Goal: Check status: Check status

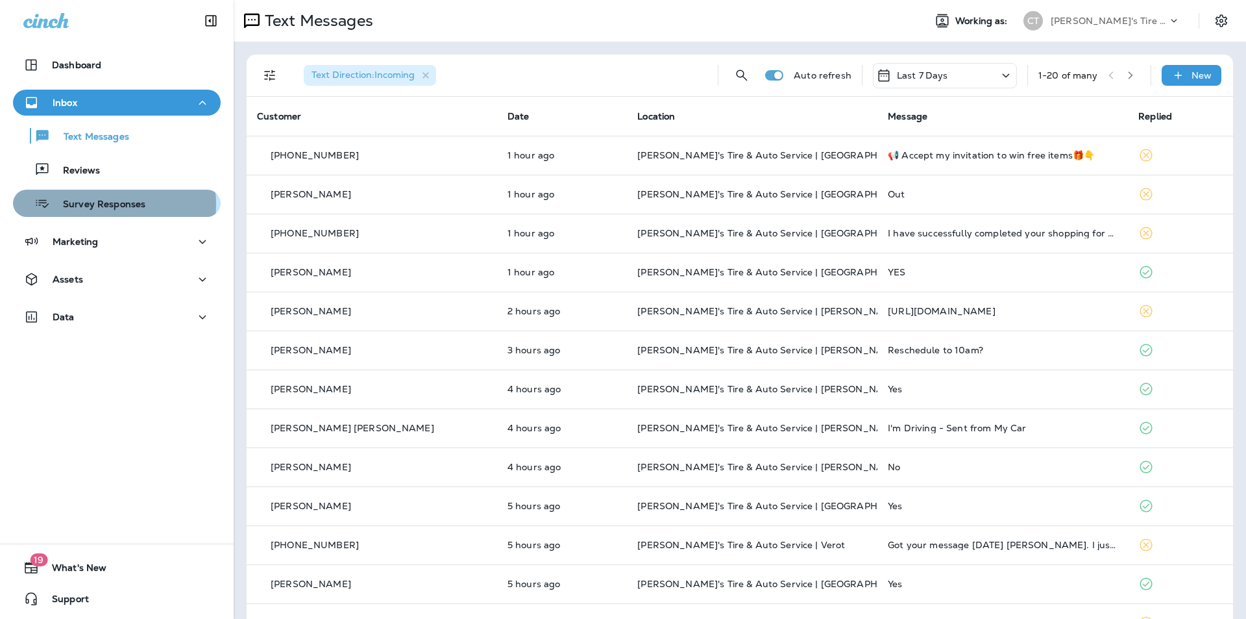
click at [95, 204] on p "Survey Responses" at bounding box center [97, 205] width 95 height 12
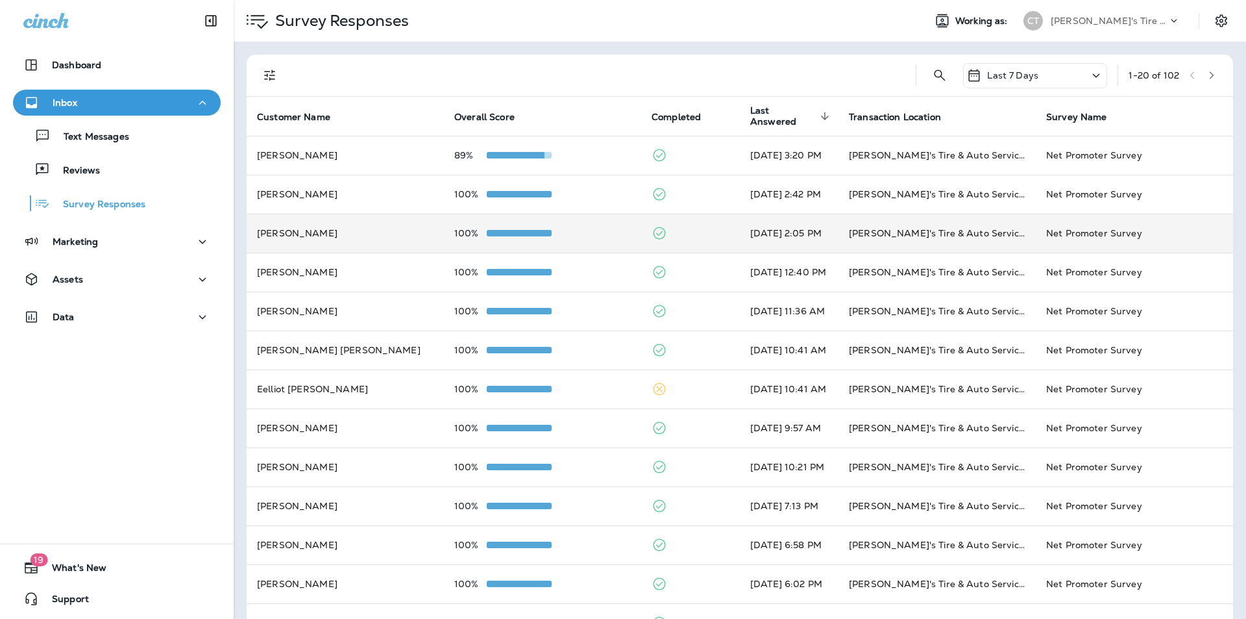
click at [570, 231] on div "100%" at bounding box center [542, 233] width 177 height 10
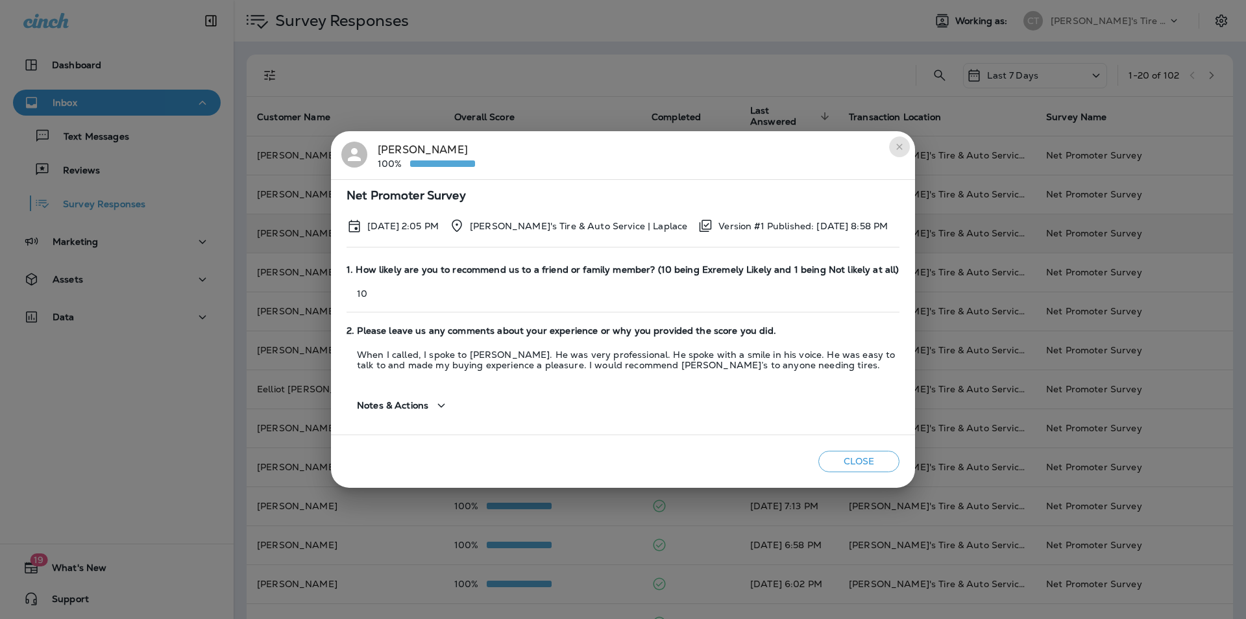
click at [903, 142] on icon "close" at bounding box center [899, 146] width 10 height 10
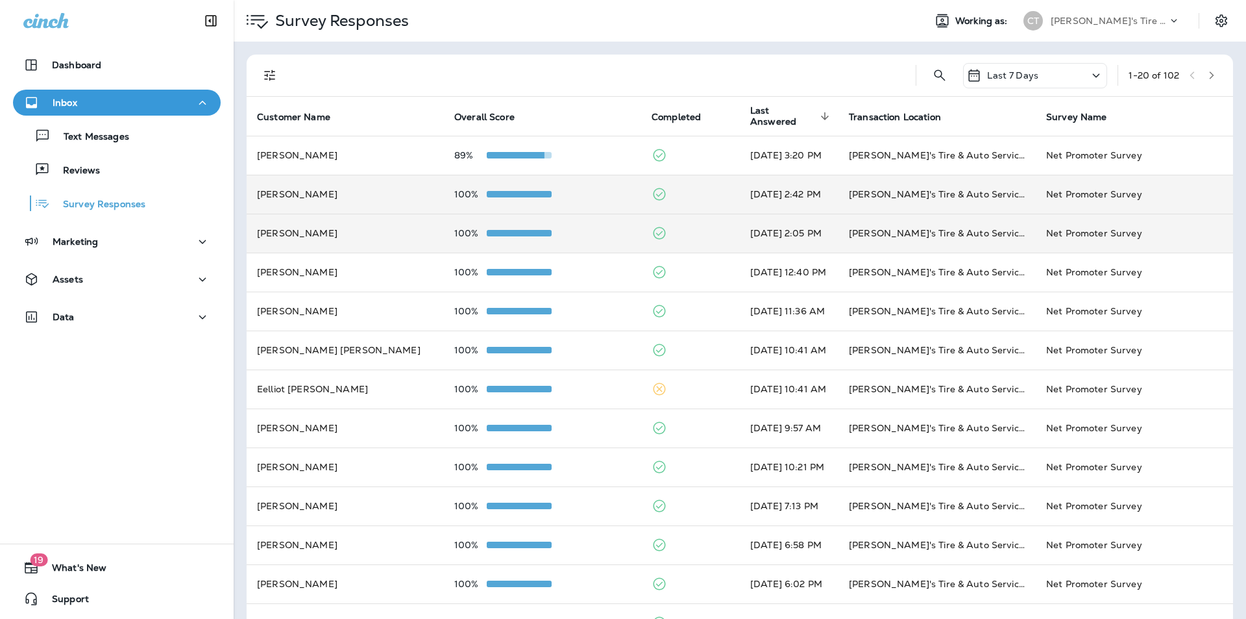
click at [595, 190] on div "100%" at bounding box center [542, 194] width 177 height 10
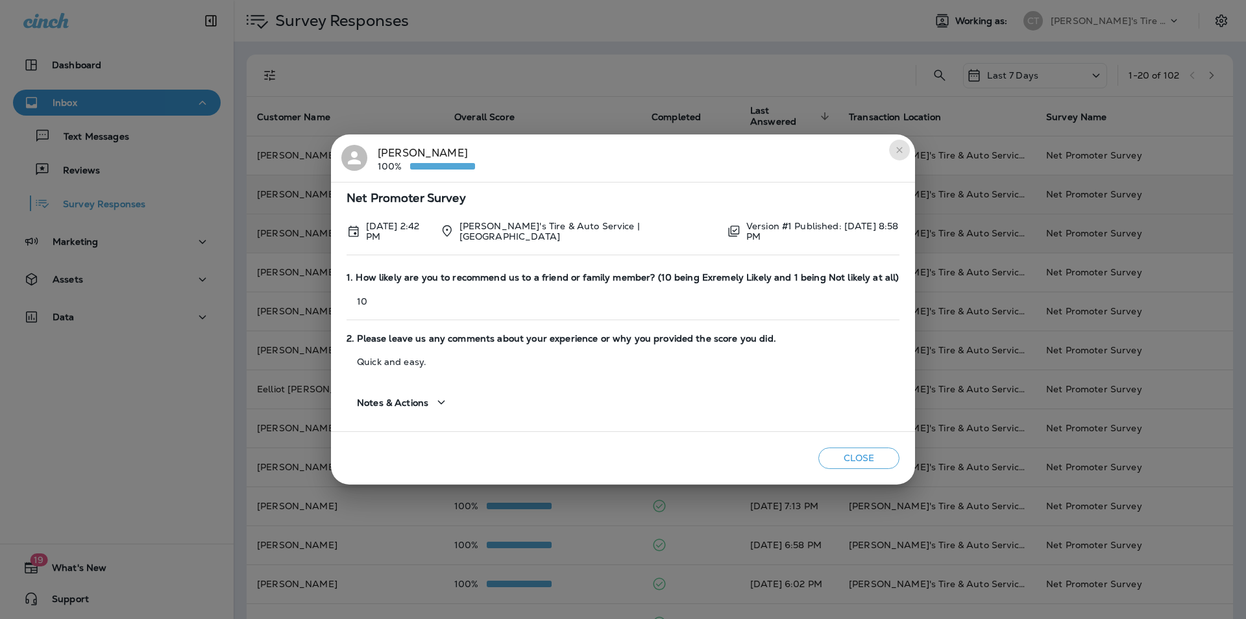
click at [894, 151] on icon "close" at bounding box center [899, 150] width 10 height 10
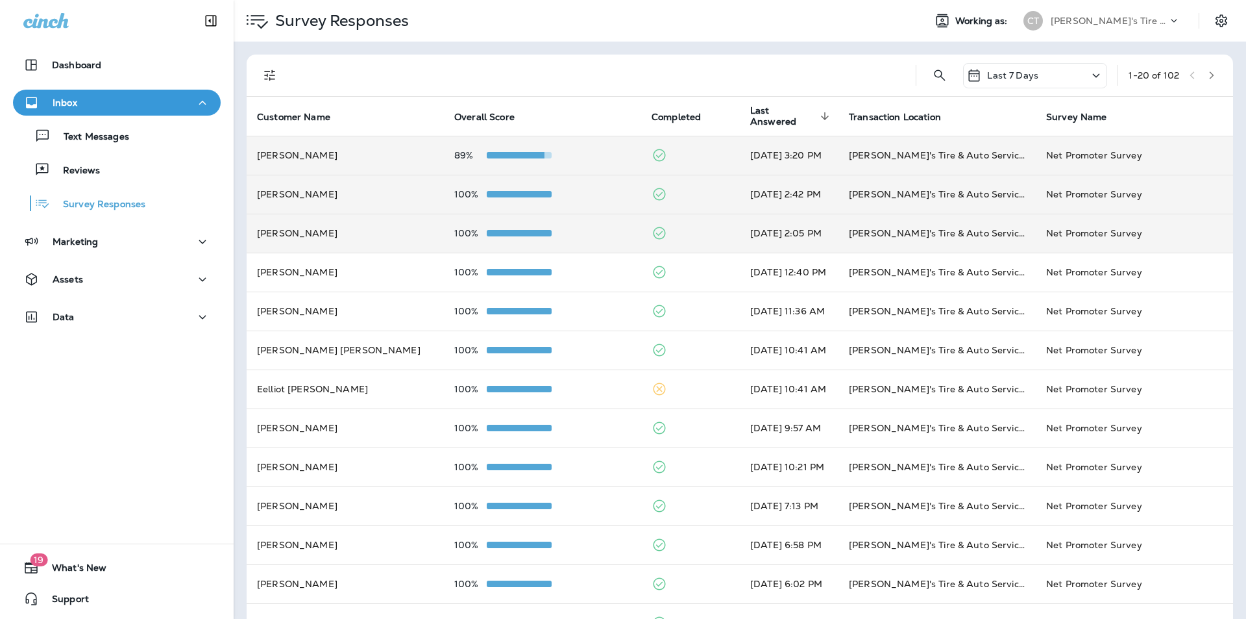
click at [591, 154] on div "89%" at bounding box center [542, 155] width 177 height 10
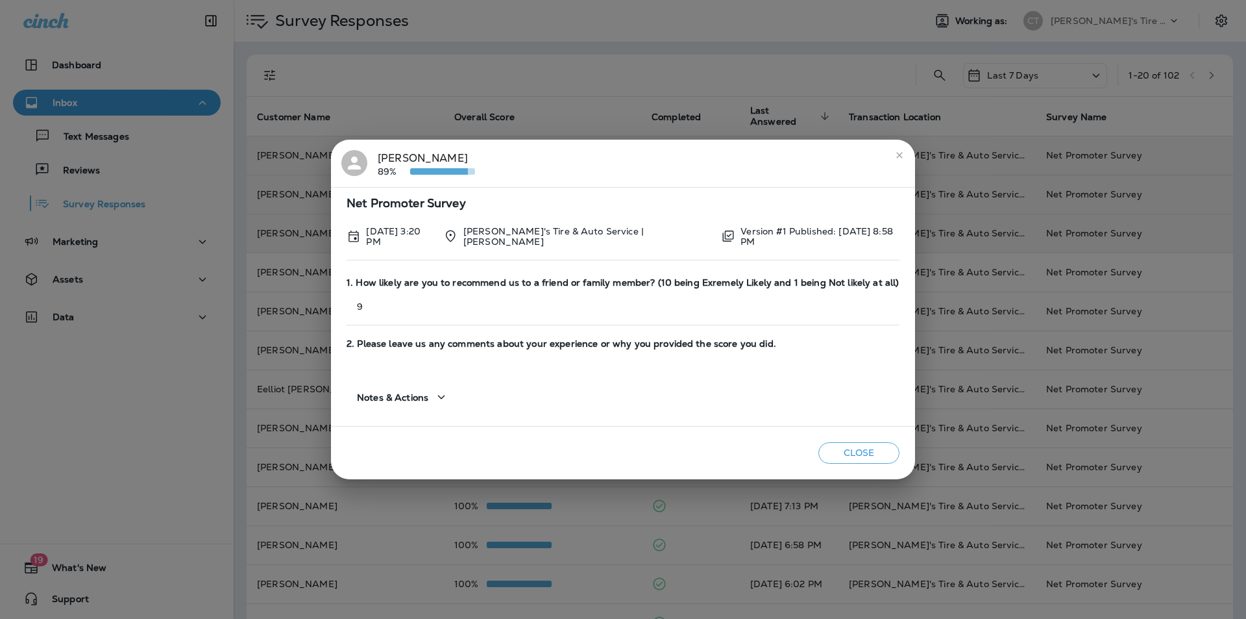
click at [894, 156] on icon "close" at bounding box center [899, 155] width 10 height 10
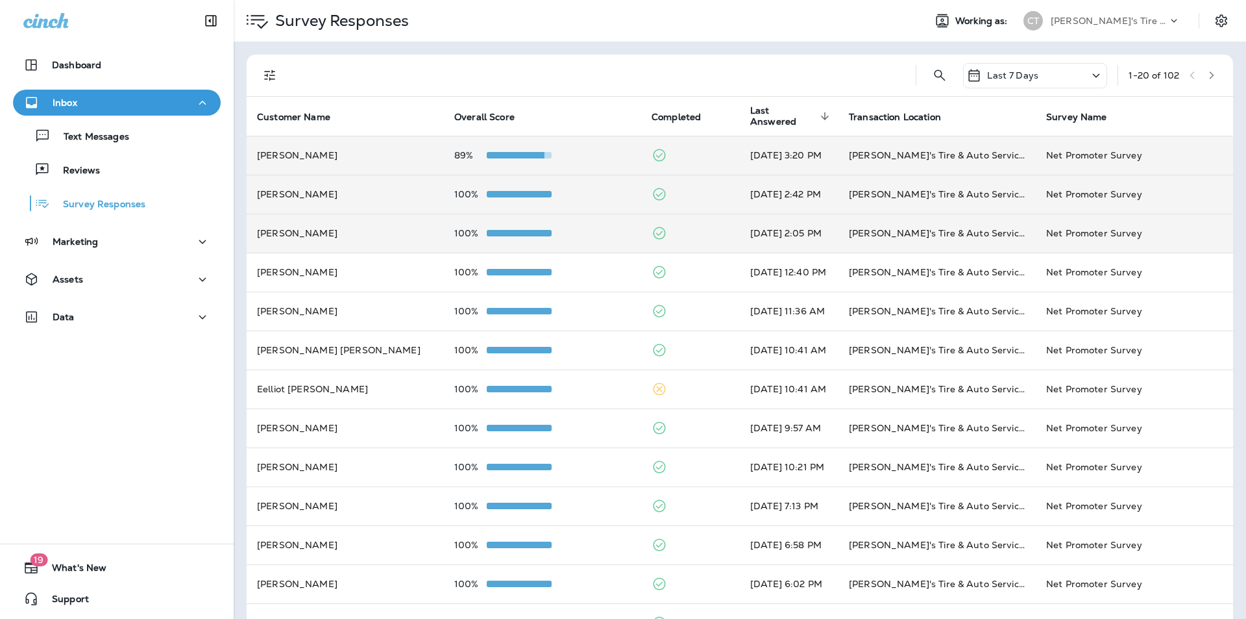
click at [600, 227] on td "100%" at bounding box center [542, 233] width 197 height 39
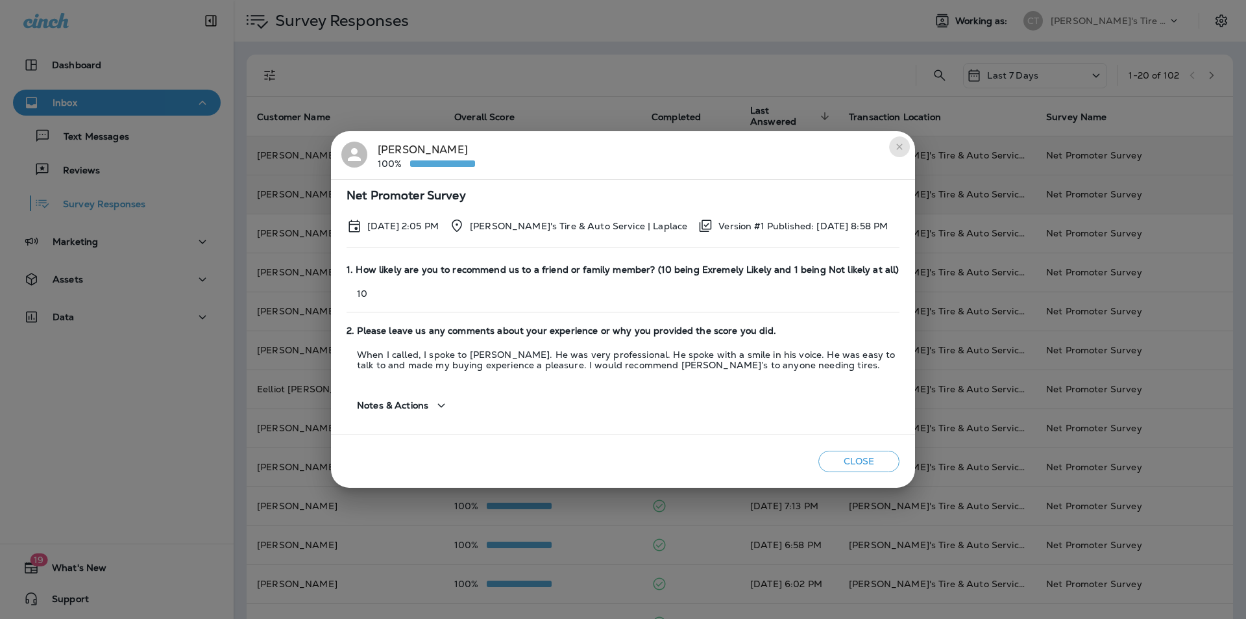
click at [896, 150] on icon "close" at bounding box center [899, 146] width 10 height 10
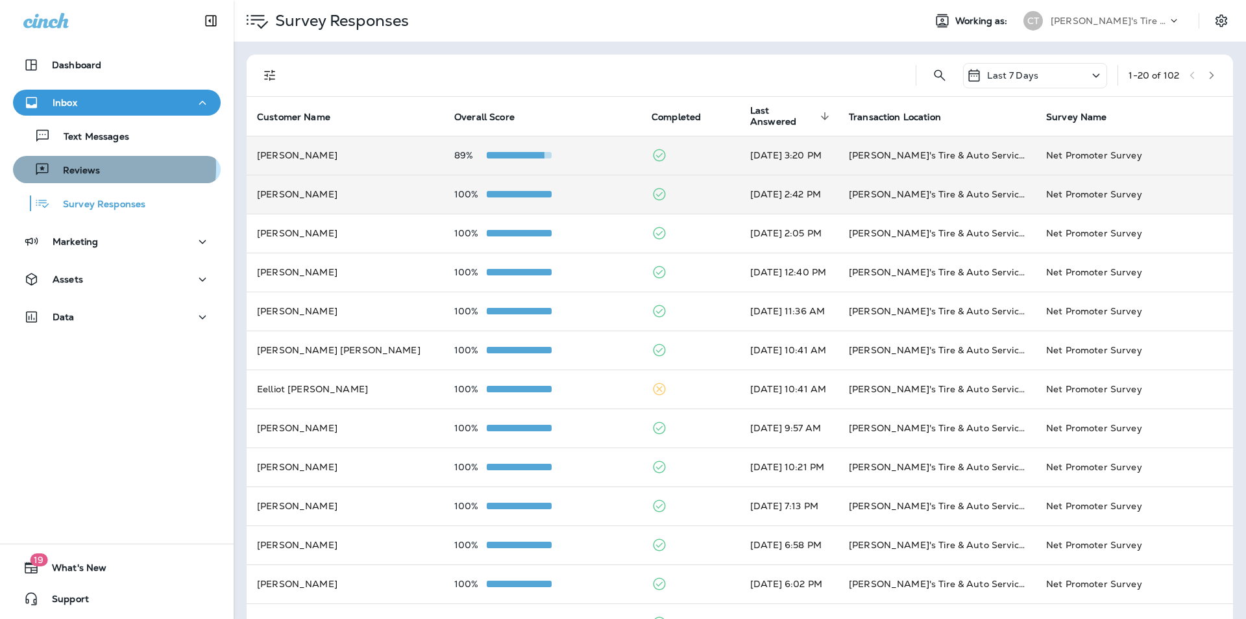
click at [83, 167] on p "Reviews" at bounding box center [75, 171] width 50 height 12
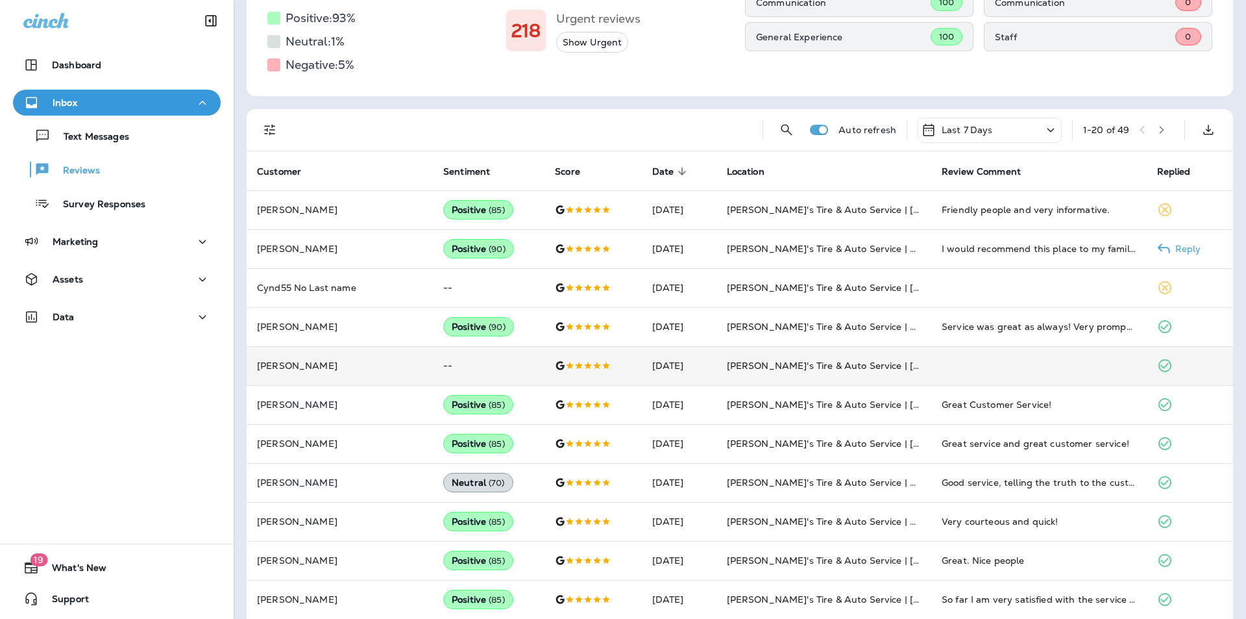
scroll to position [195, 0]
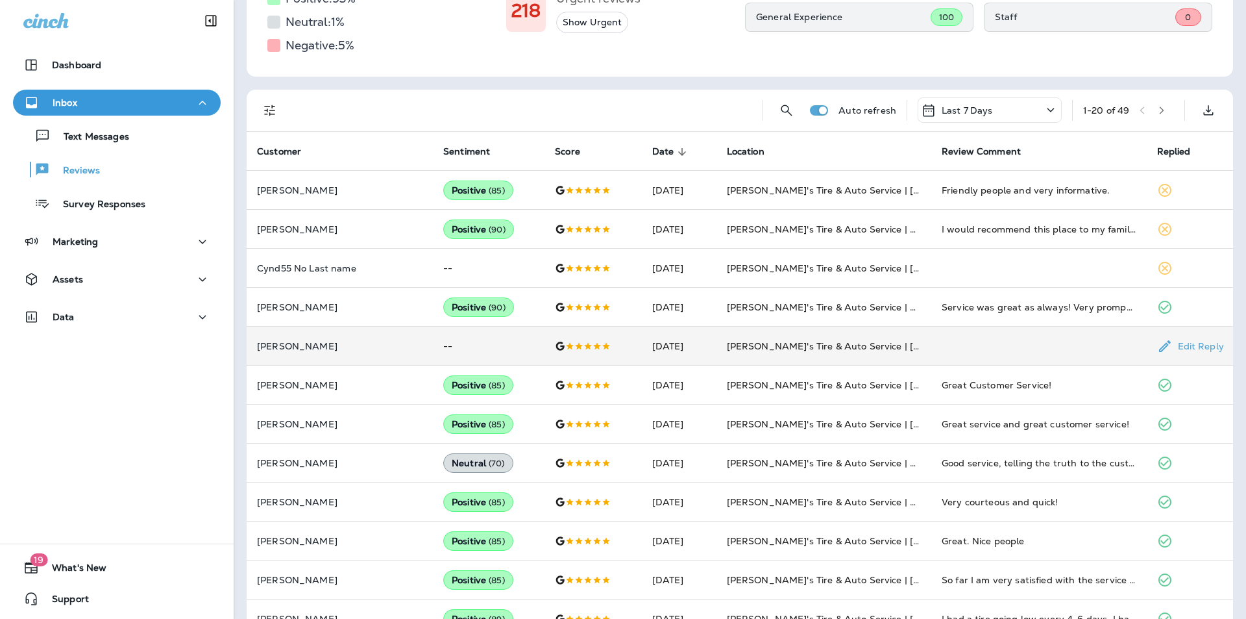
click at [477, 343] on td "--" at bounding box center [489, 345] width 112 height 39
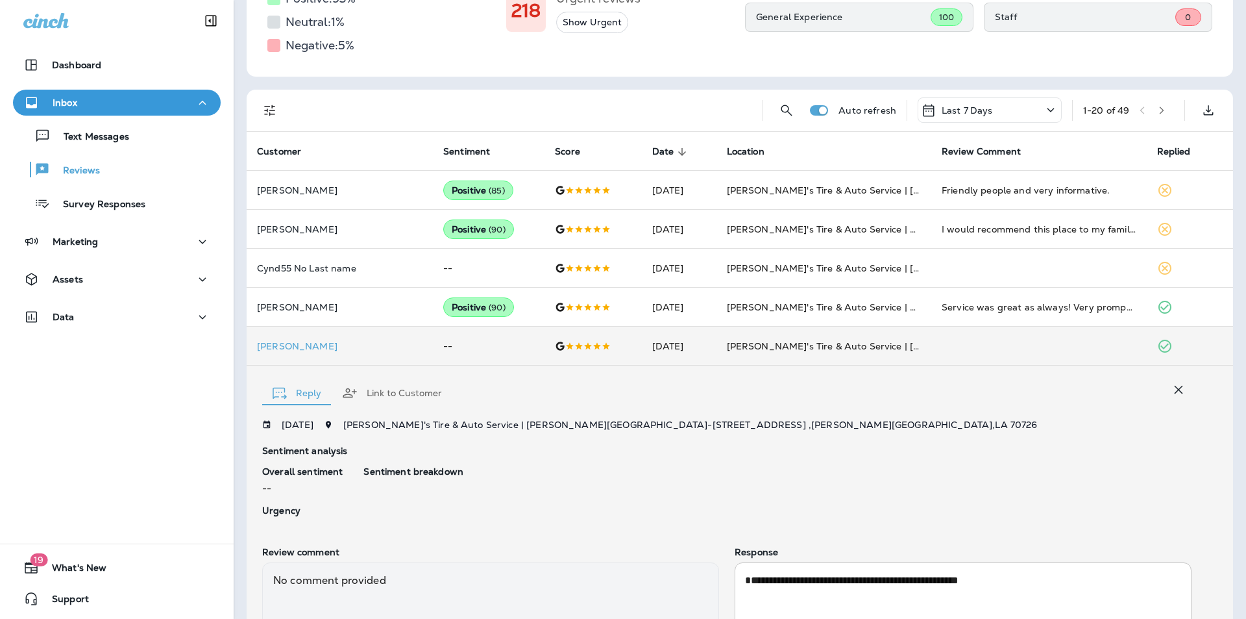
scroll to position [319, 0]
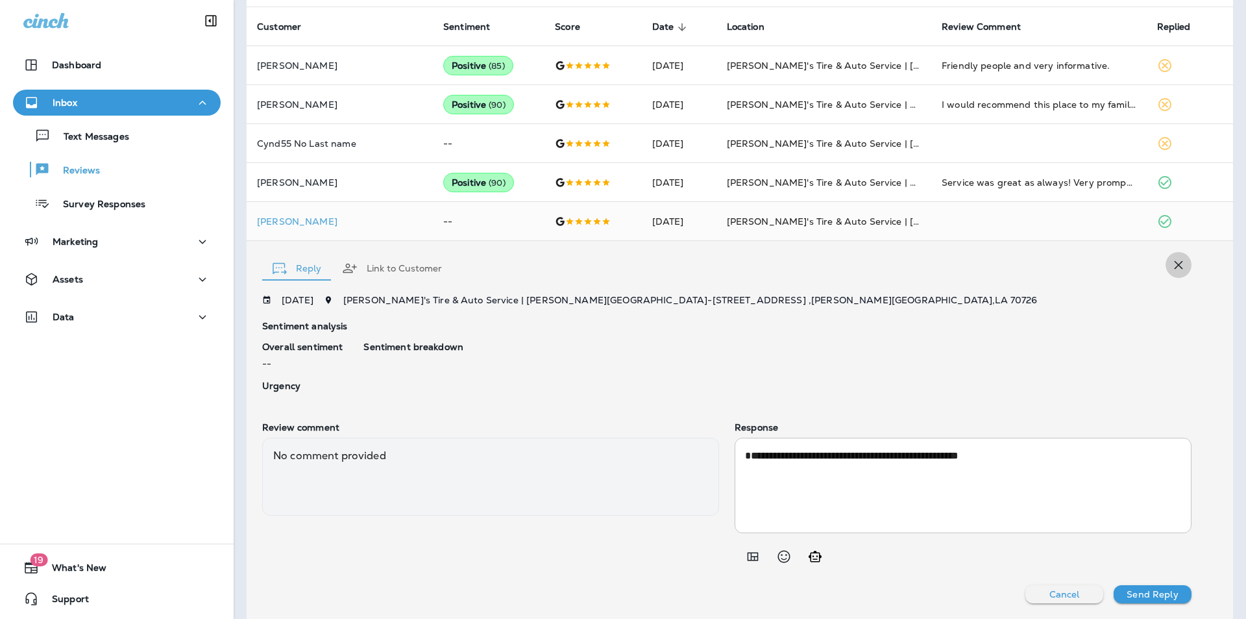
click at [1171, 265] on icon "button" at bounding box center [1179, 265] width 16 height 16
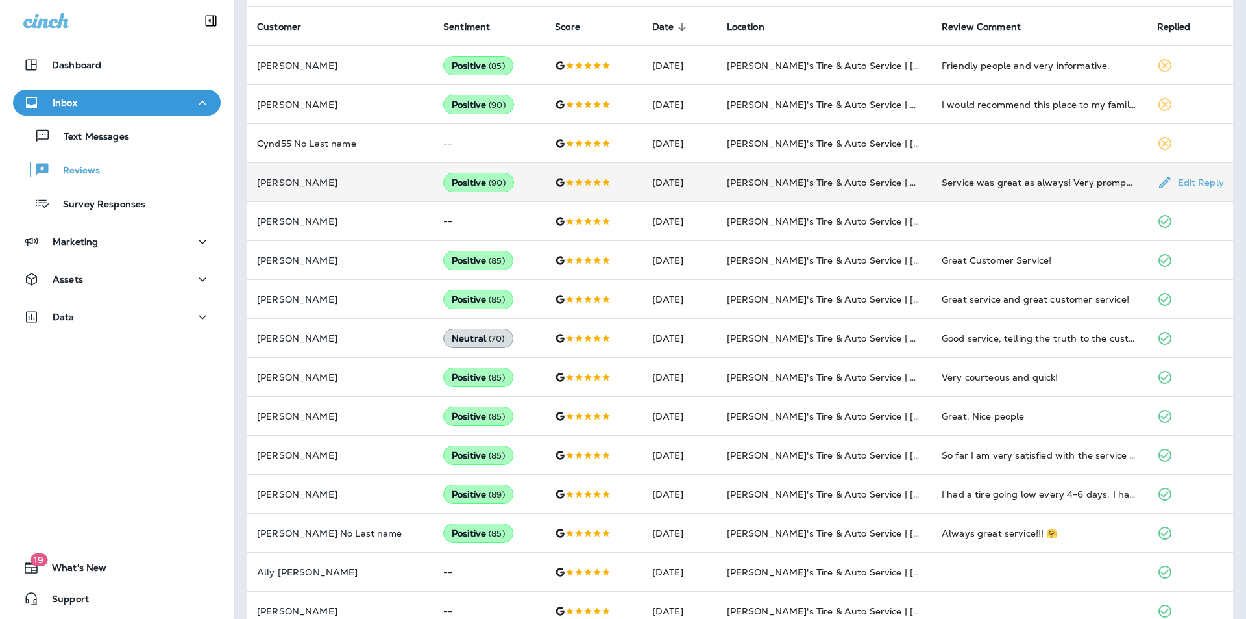
click at [356, 177] on td "[PERSON_NAME]" at bounding box center [340, 182] width 186 height 39
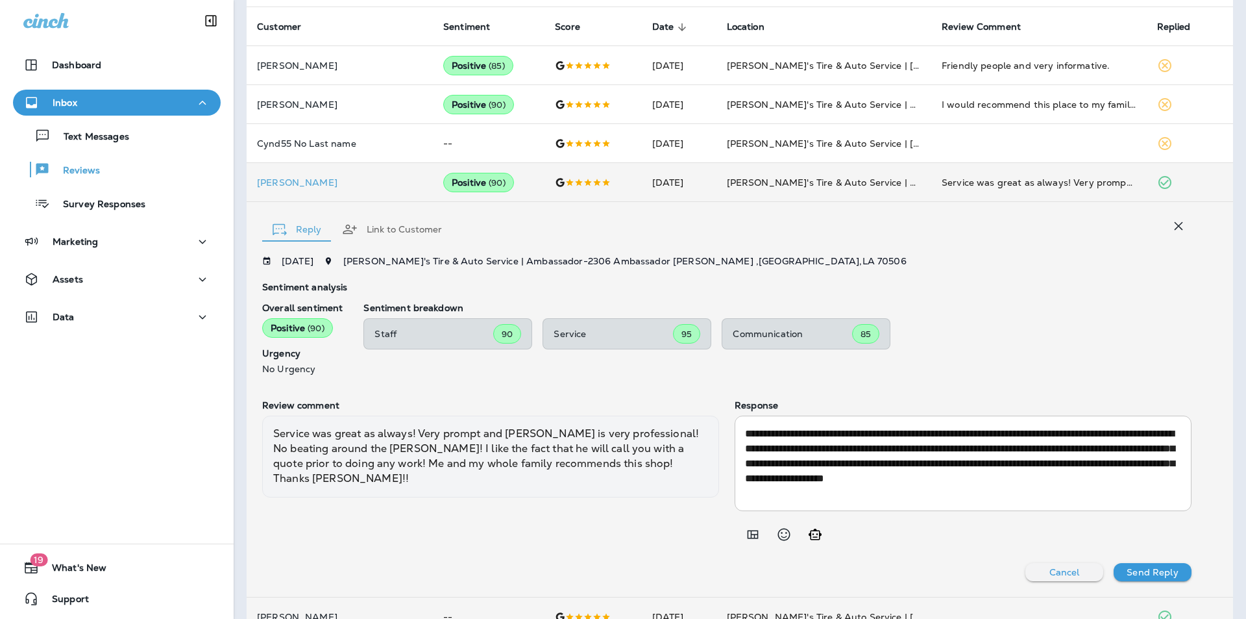
click at [1171, 228] on icon "button" at bounding box center [1179, 226] width 16 height 16
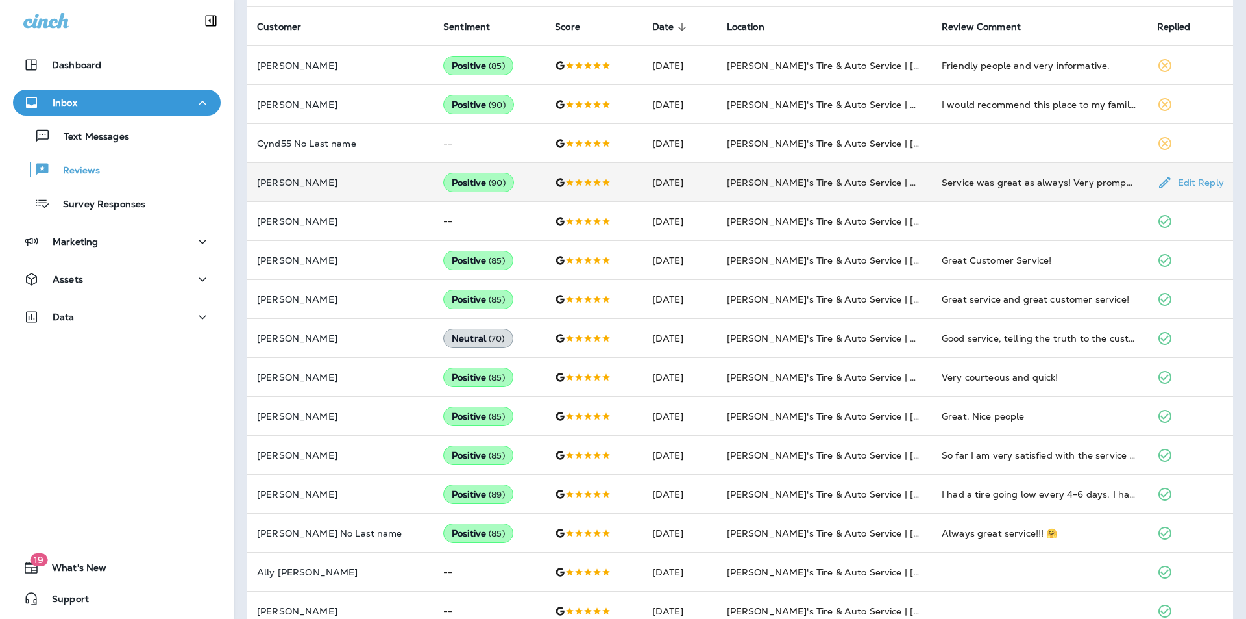
click at [337, 174] on td "[PERSON_NAME]" at bounding box center [340, 182] width 186 height 39
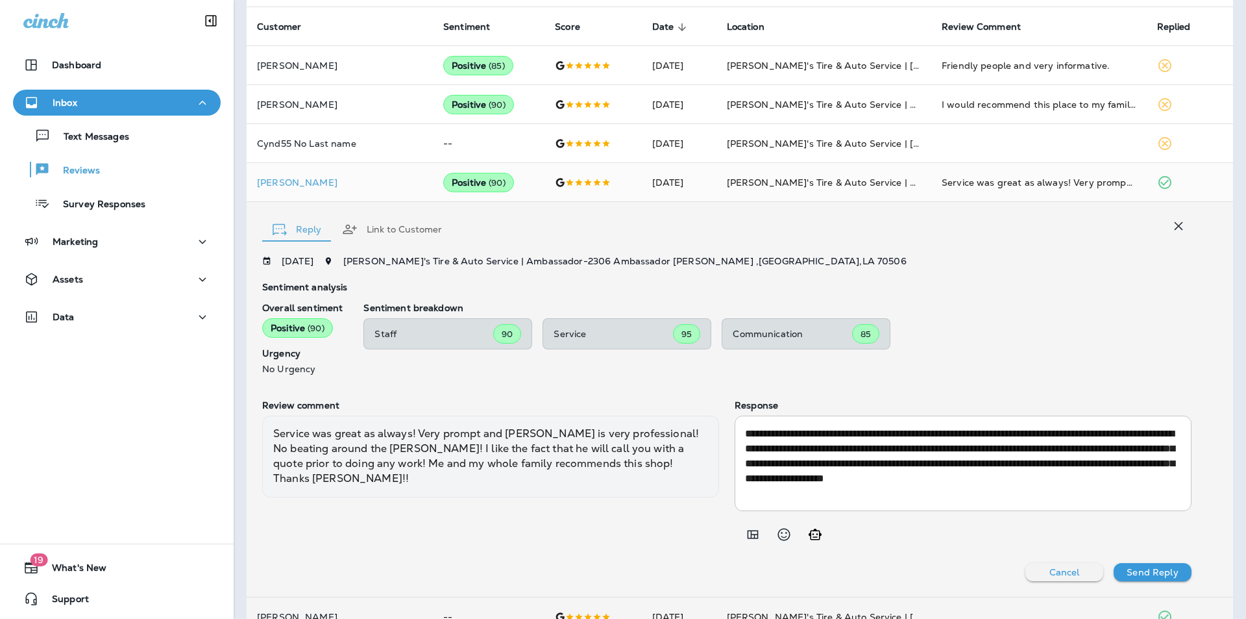
drag, startPoint x: 1169, startPoint y: 228, endPoint x: 1159, endPoint y: 239, distance: 14.7
click at [1171, 228] on icon "button" at bounding box center [1179, 226] width 16 height 16
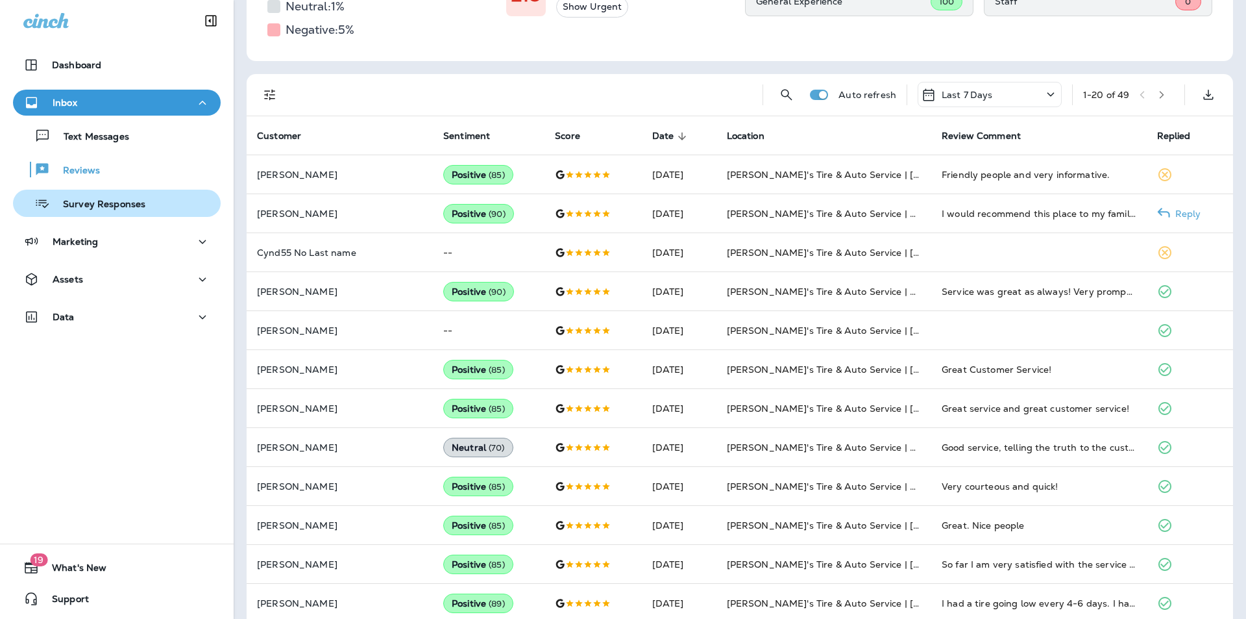
scroll to position [125, 0]
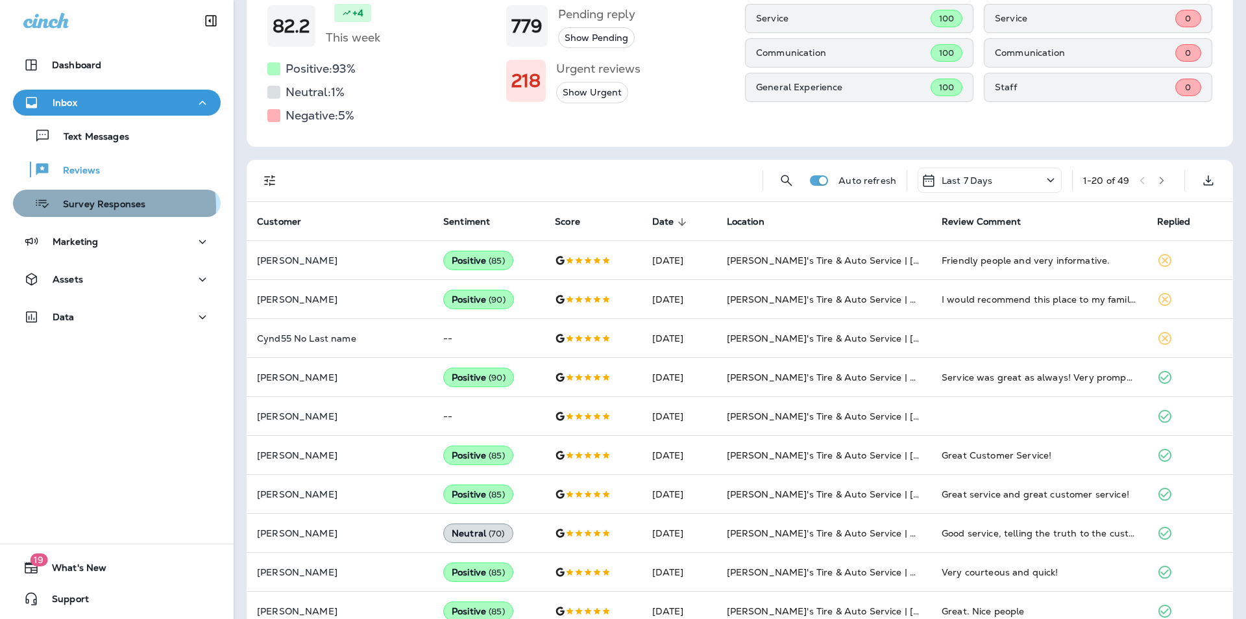
click at [108, 206] on p "Survey Responses" at bounding box center [97, 205] width 95 height 12
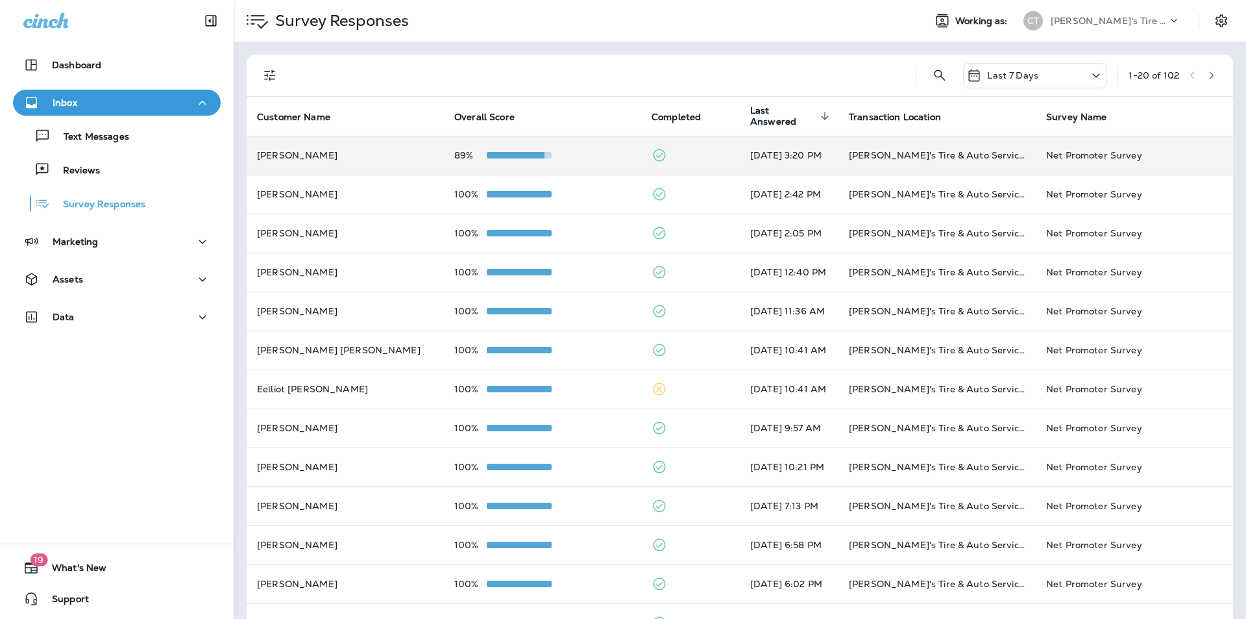
click at [595, 160] on div "89%" at bounding box center [542, 155] width 177 height 10
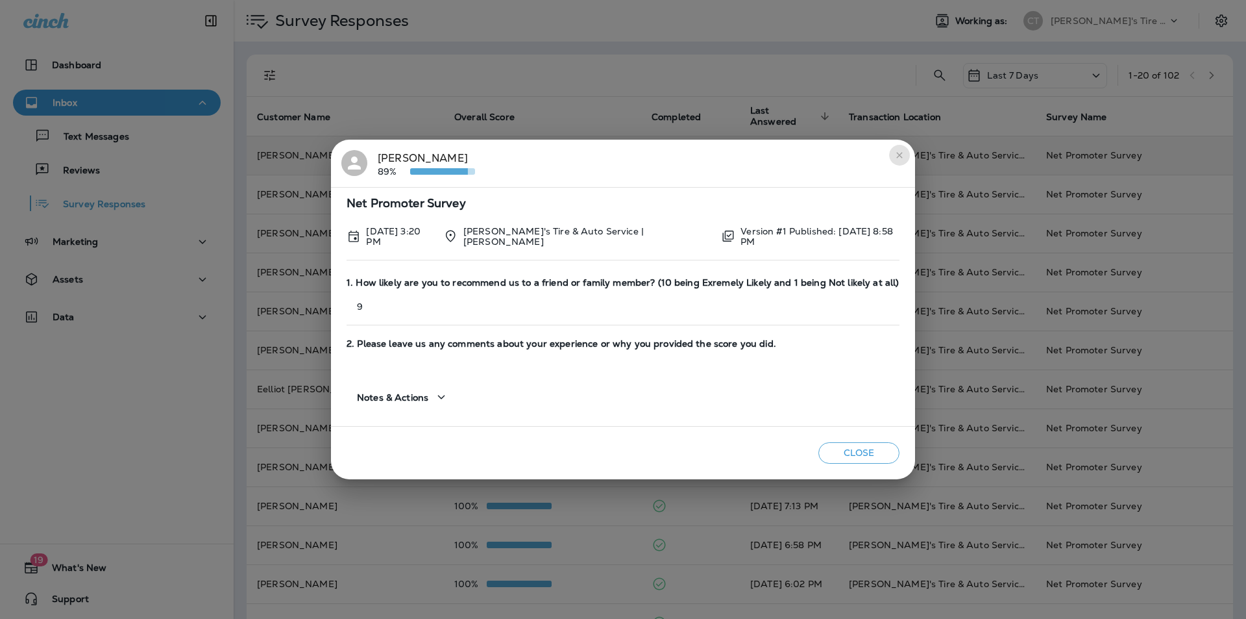
drag, startPoint x: 891, startPoint y: 158, endPoint x: 874, endPoint y: 156, distance: 17.6
click at [896, 158] on icon "close" at bounding box center [899, 155] width 6 height 6
